Goal: Task Accomplishment & Management: Use online tool/utility

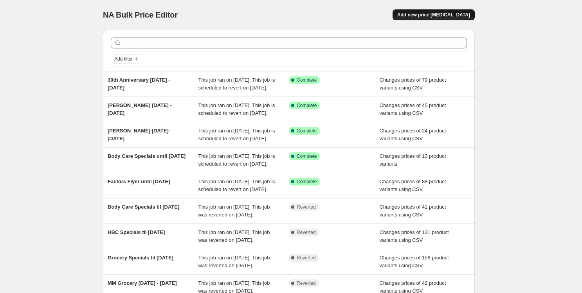
click at [438, 15] on span "Add new price [MEDICAL_DATA]" at bounding box center [433, 15] width 73 height 6
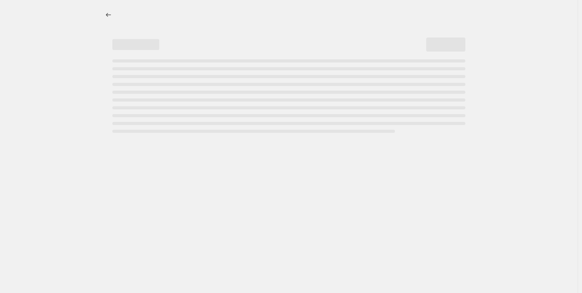
select select "percentage"
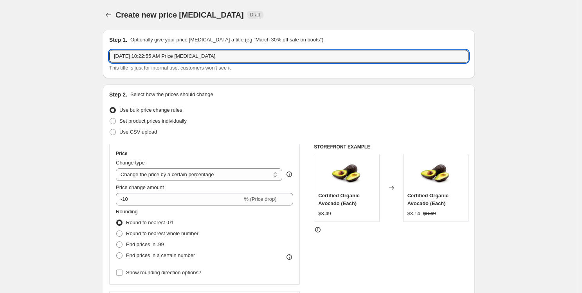
drag, startPoint x: 227, startPoint y: 57, endPoint x: 54, endPoint y: 63, distance: 173.4
type input "MM [PERSON_NAME] [DATE] - [DATE]"
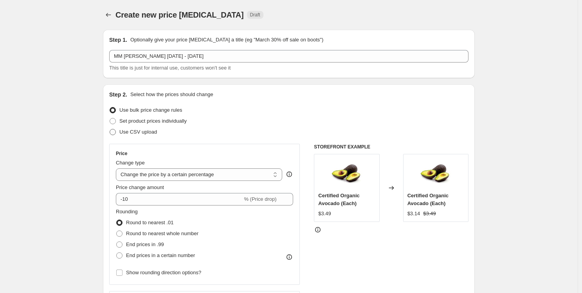
click at [136, 133] on span "Use CSV upload" at bounding box center [138, 132] width 38 height 6
click at [110, 129] on input "Use CSV upload" at bounding box center [110, 129] width 0 height 0
radio input "true"
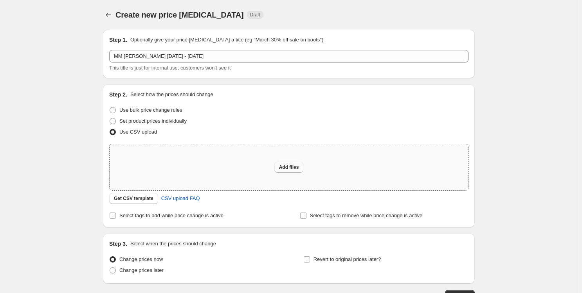
click at [285, 167] on span "Add files" at bounding box center [289, 167] width 20 height 6
type input "C:\fakepath\MM [DATE] HBC Upload.csv"
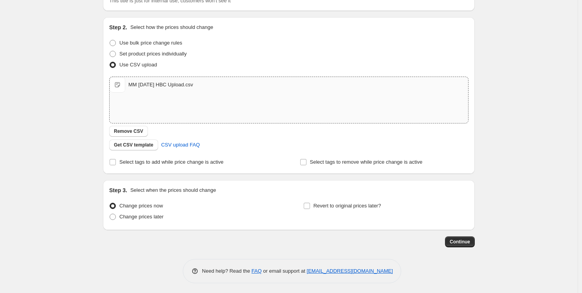
scroll to position [69, 0]
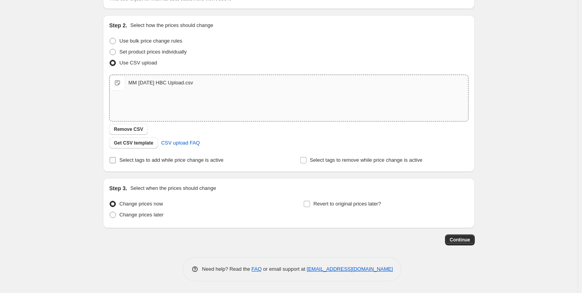
click at [114, 160] on input "Select tags to add while price change is active" at bounding box center [113, 160] width 6 height 6
checkbox input "true"
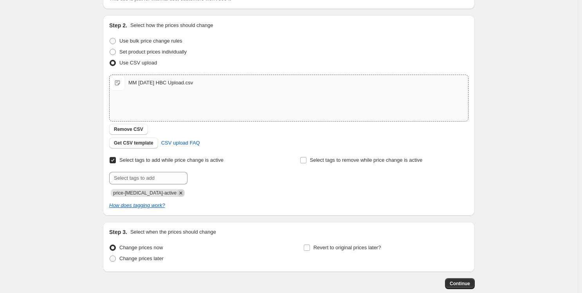
click at [177, 192] on icon "Remove price-change-job-active" at bounding box center [180, 193] width 7 height 7
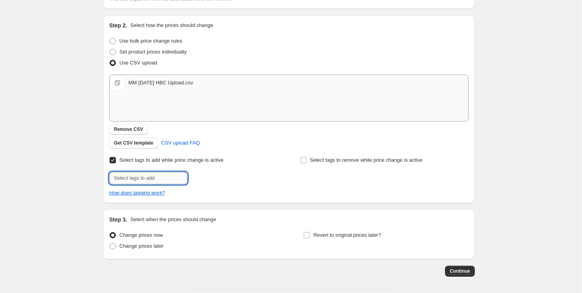
click at [155, 176] on input "text" at bounding box center [148, 178] width 78 height 13
type input "Supplement-Specials"
click at [226, 175] on span "Supplement-S..." at bounding box center [223, 177] width 36 height 5
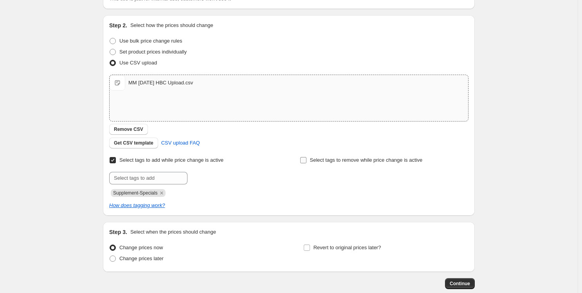
click at [306, 159] on input "Select tags to remove while price change is active" at bounding box center [303, 160] width 6 height 6
click at [348, 180] on input "text" at bounding box center [339, 178] width 78 height 13
click at [306, 159] on input "Select tags to remove while price change is active" at bounding box center [303, 160] width 6 height 6
checkbox input "false"
drag, startPoint x: 130, startPoint y: 259, endPoint x: 140, endPoint y: 257, distance: 10.3
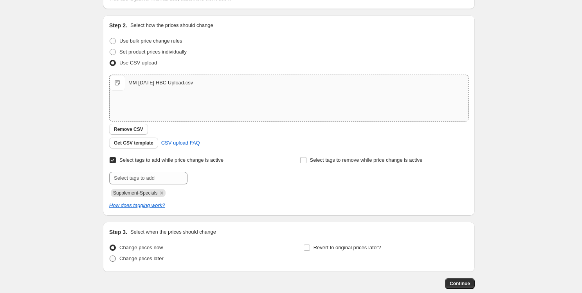
click at [133, 259] on span "Change prices later" at bounding box center [141, 259] width 44 height 6
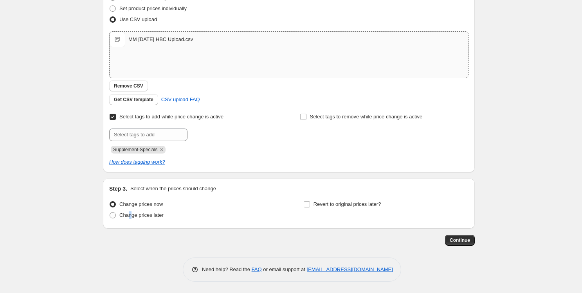
scroll to position [113, 0]
click at [112, 216] on span at bounding box center [113, 215] width 6 height 6
click at [110, 212] on input "Change prices later" at bounding box center [110, 212] width 0 height 0
radio input "true"
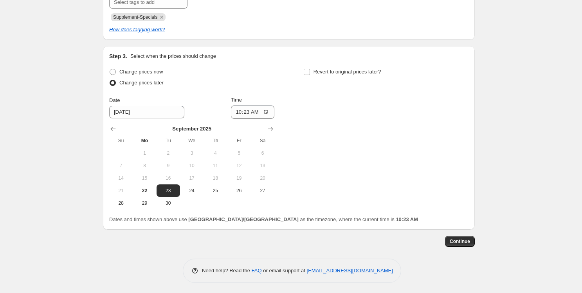
scroll to position [247, 0]
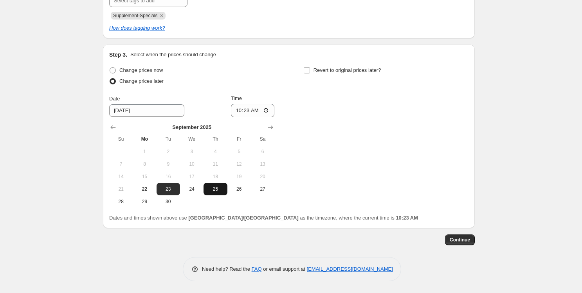
click at [217, 189] on span "25" at bounding box center [215, 189] width 17 height 6
type input "[DATE]"
click at [239, 111] on input "10:23" at bounding box center [253, 110] width 44 height 13
type input "00:30"
click at [310, 70] on input "Revert to original prices later?" at bounding box center [307, 70] width 6 height 6
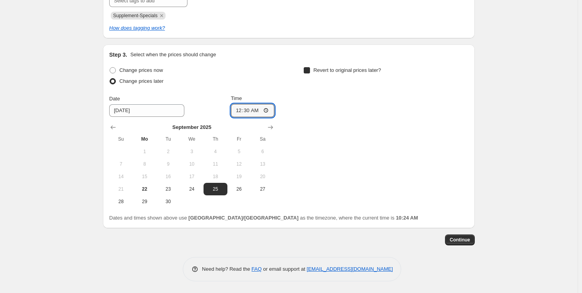
checkbox input "true"
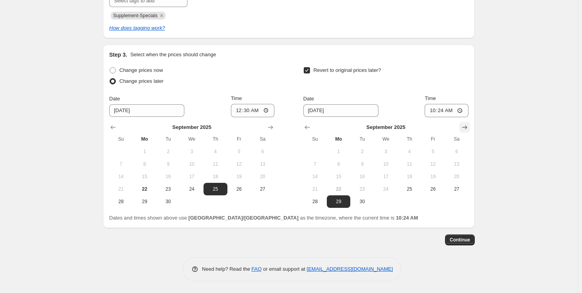
click at [464, 125] on icon "Show next month, October 2025" at bounding box center [464, 128] width 8 height 8
click at [318, 201] on span "26" at bounding box center [314, 202] width 17 height 6
type input "[DATE]"
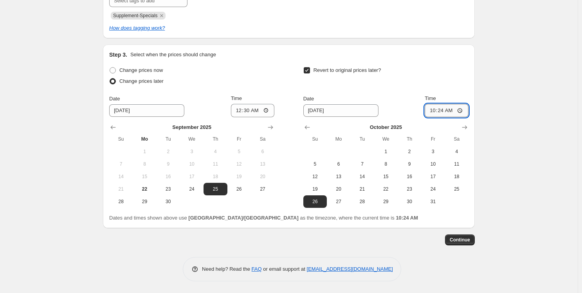
click at [434, 111] on input "10:24" at bounding box center [446, 110] width 44 height 13
type input "17:45"
click at [463, 238] on span "Continue" at bounding box center [459, 240] width 20 height 6
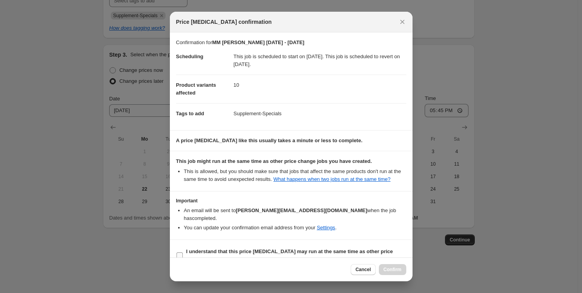
click at [236, 249] on b "I understand that this price [MEDICAL_DATA] may run at the same time as other p…" at bounding box center [289, 256] width 207 height 14
click at [183, 253] on input "I understand that this price [MEDICAL_DATA] may run at the same time as other p…" at bounding box center [179, 256] width 6 height 6
checkbox input "true"
click at [390, 269] on span "Confirm" at bounding box center [392, 270] width 18 height 6
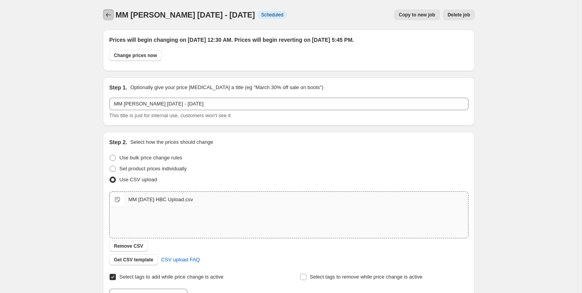
click at [107, 11] on icon "Price change jobs" at bounding box center [108, 15] width 8 height 8
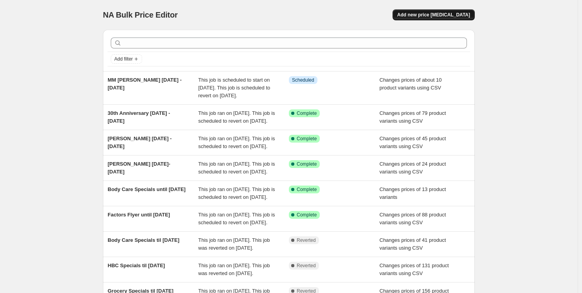
click at [448, 16] on span "Add new price [MEDICAL_DATA]" at bounding box center [433, 15] width 73 height 6
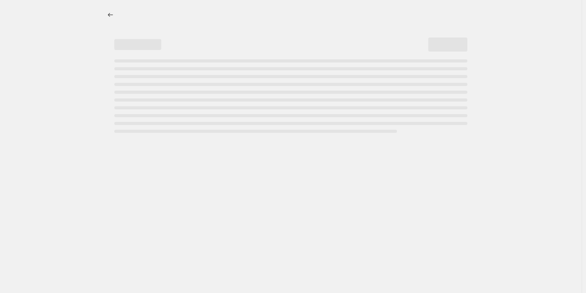
select select "percentage"
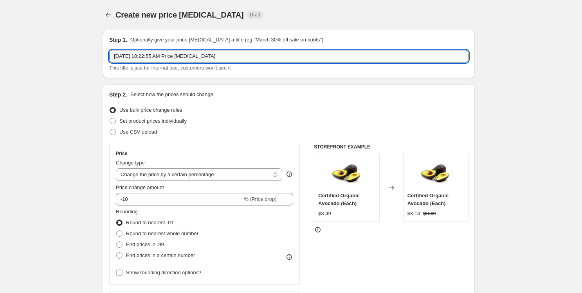
click at [236, 54] on input "[DATE] 10:22:55 AM Price [MEDICAL_DATA]" at bounding box center [288, 56] width 359 height 13
drag, startPoint x: 236, startPoint y: 52, endPoint x: 61, endPoint y: 48, distance: 175.7
type input "MM Grocery [DATE] - [DATE]"
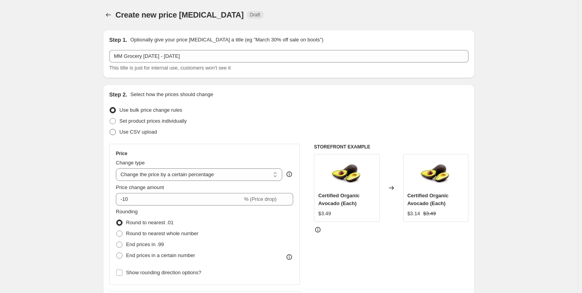
click at [130, 133] on span "Use CSV upload" at bounding box center [138, 132] width 38 height 6
click at [110, 129] on input "Use CSV upload" at bounding box center [110, 129] width 0 height 0
radio input "true"
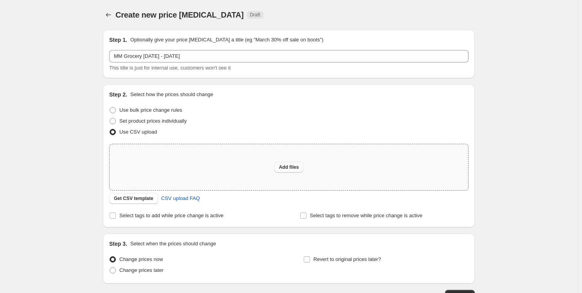
click at [296, 170] on span "Add files" at bounding box center [289, 167] width 20 height 6
type input "C:\fakepath\MM [DATE] Grocery Upload.csv"
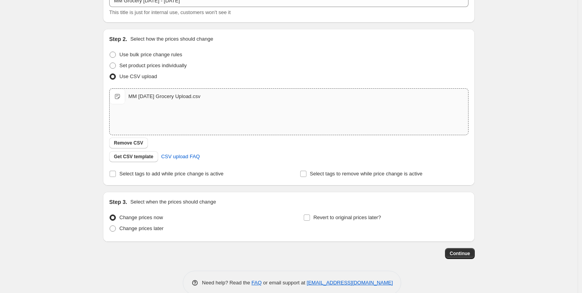
scroll to position [69, 0]
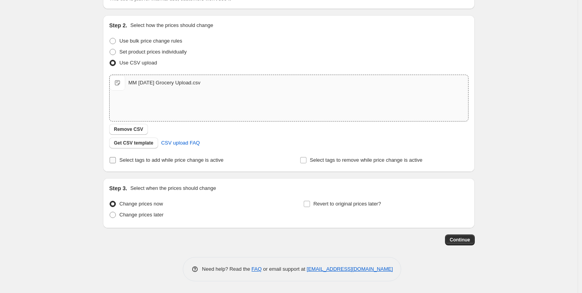
click at [116, 161] on input "Select tags to add while price change is active" at bounding box center [113, 160] width 6 height 6
checkbox input "true"
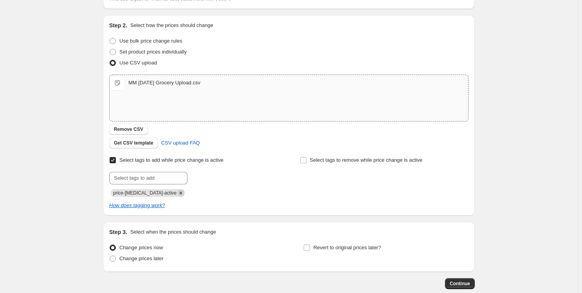
click at [177, 195] on icon "Remove price-change-job-active" at bounding box center [180, 193] width 7 height 7
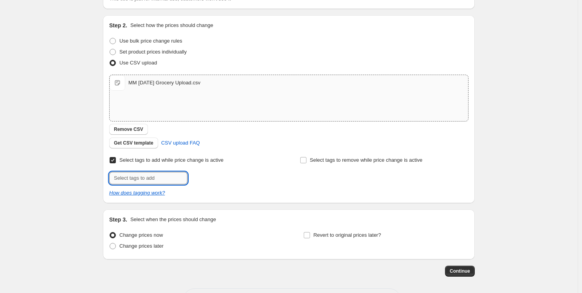
click at [161, 180] on input "text" at bounding box center [148, 178] width 78 height 13
type input "Grocery-Specials"
click at [217, 176] on span "Grocery-Spec..." at bounding box center [222, 177] width 35 height 5
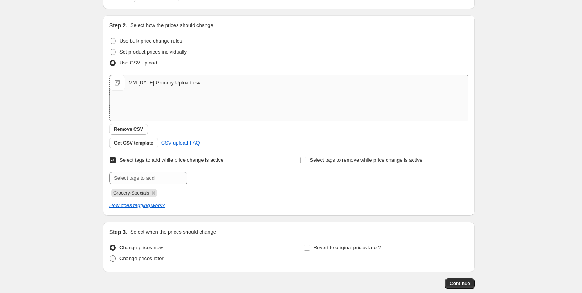
click at [129, 260] on span "Change prices later" at bounding box center [141, 259] width 44 height 6
click at [110, 256] on input "Change prices later" at bounding box center [110, 256] width 0 height 0
radio input "true"
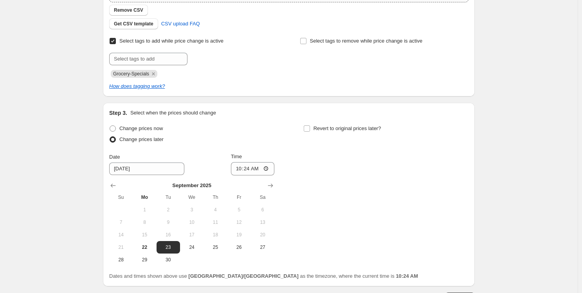
scroll to position [247, 0]
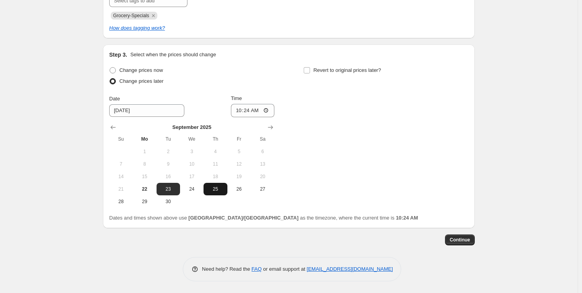
click at [218, 191] on span "25" at bounding box center [215, 189] width 17 height 6
type input "[DATE]"
click at [239, 111] on input "10:24" at bounding box center [253, 110] width 44 height 13
type input "00:30"
click at [336, 69] on span "Revert to original prices later?" at bounding box center [347, 70] width 68 height 6
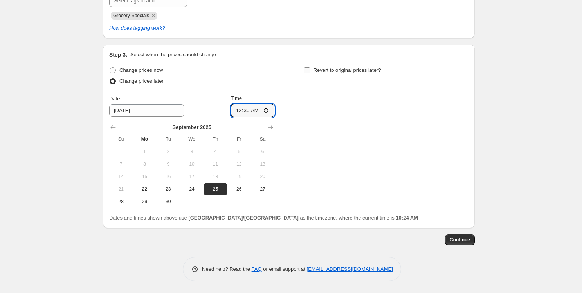
click at [310, 69] on input "Revert to original prices later?" at bounding box center [307, 70] width 6 height 6
checkbox input "true"
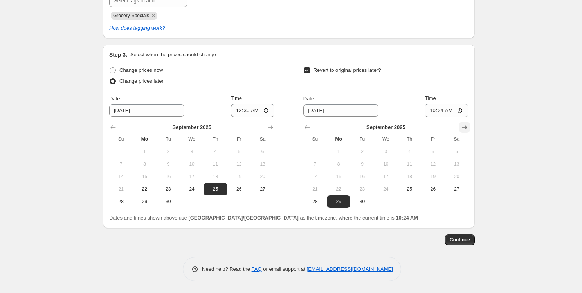
click at [467, 126] on icon "Show next month, October 2025" at bounding box center [464, 128] width 8 height 8
click at [319, 205] on button "26" at bounding box center [314, 202] width 23 height 13
type input "[DATE]"
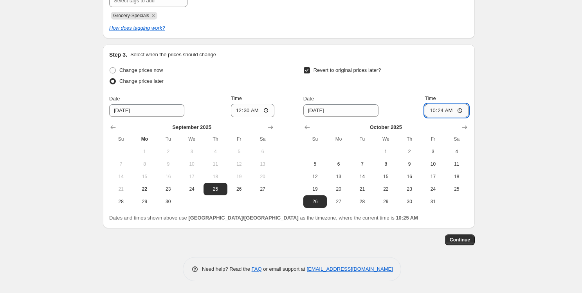
click at [433, 110] on input "10:24" at bounding box center [446, 110] width 44 height 13
type input "00:30"
click at [470, 239] on span "Continue" at bounding box center [459, 240] width 20 height 6
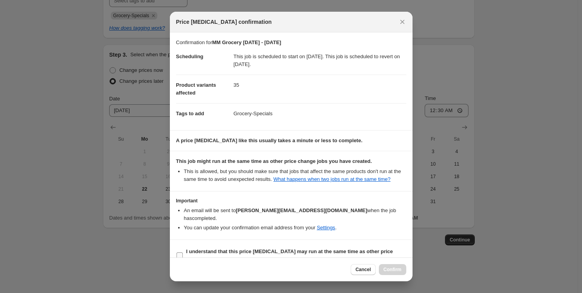
click at [213, 248] on span "I understand that this price [MEDICAL_DATA] may run at the same time as other p…" at bounding box center [296, 256] width 220 height 16
click at [183, 253] on input "I understand that this price [MEDICAL_DATA] may run at the same time as other p…" at bounding box center [179, 256] width 6 height 6
checkbox input "true"
click at [399, 269] on span "Confirm" at bounding box center [392, 270] width 18 height 6
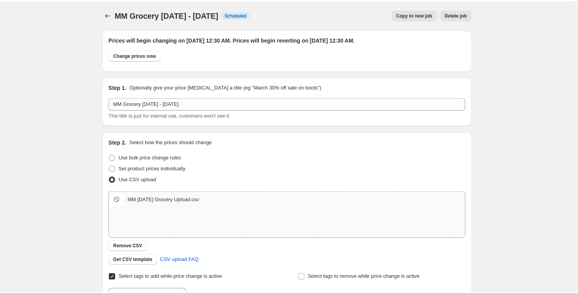
scroll to position [247, 0]
